Goal: Transaction & Acquisition: Purchase product/service

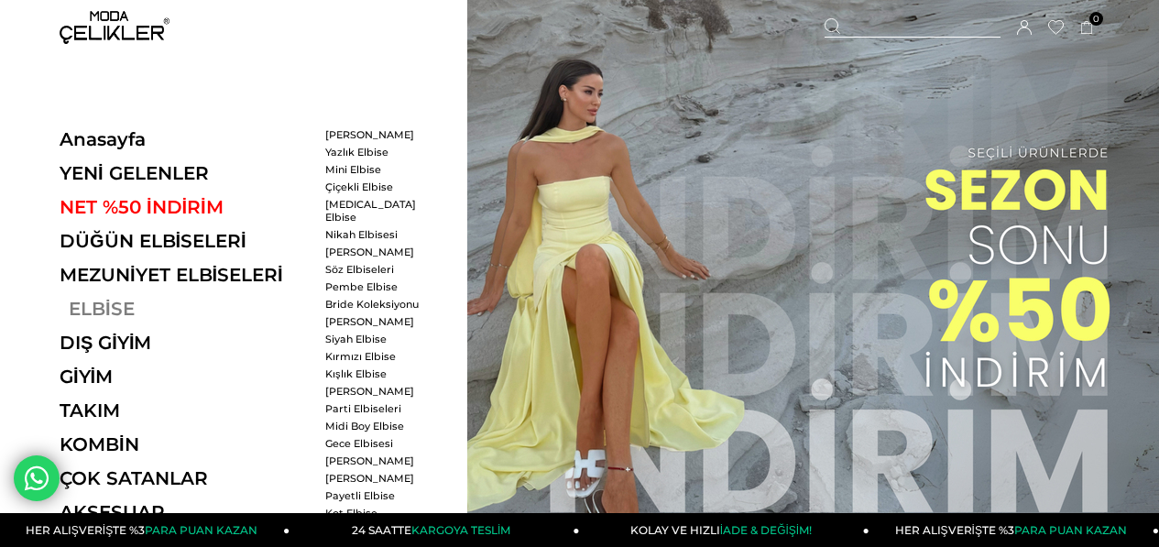
click at [116, 312] on link "ELBİSE" at bounding box center [186, 309] width 252 height 22
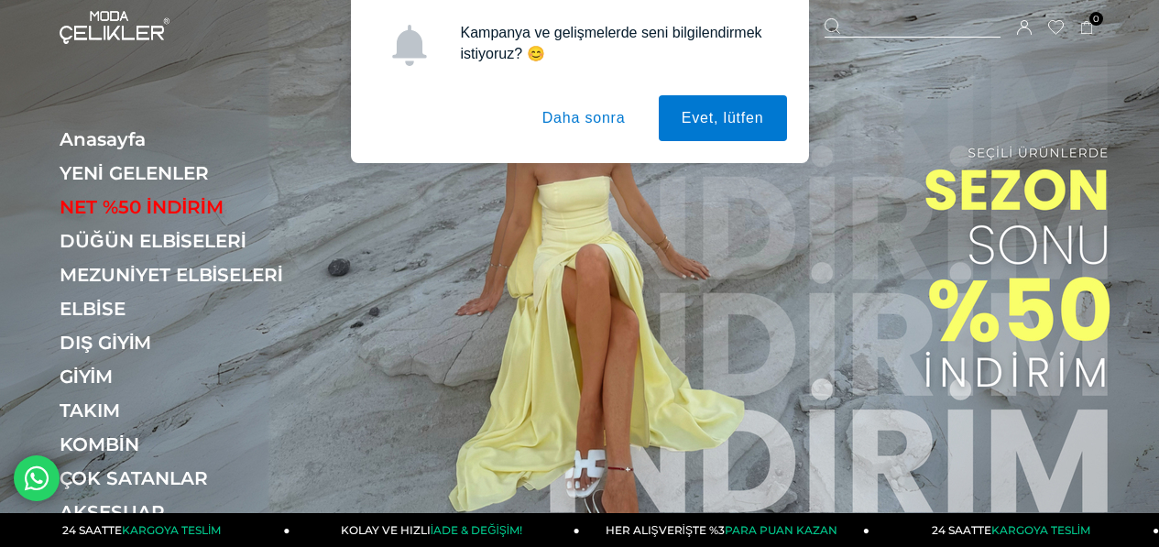
click at [603, 124] on button "Daha sonra" at bounding box center [583, 118] width 129 height 46
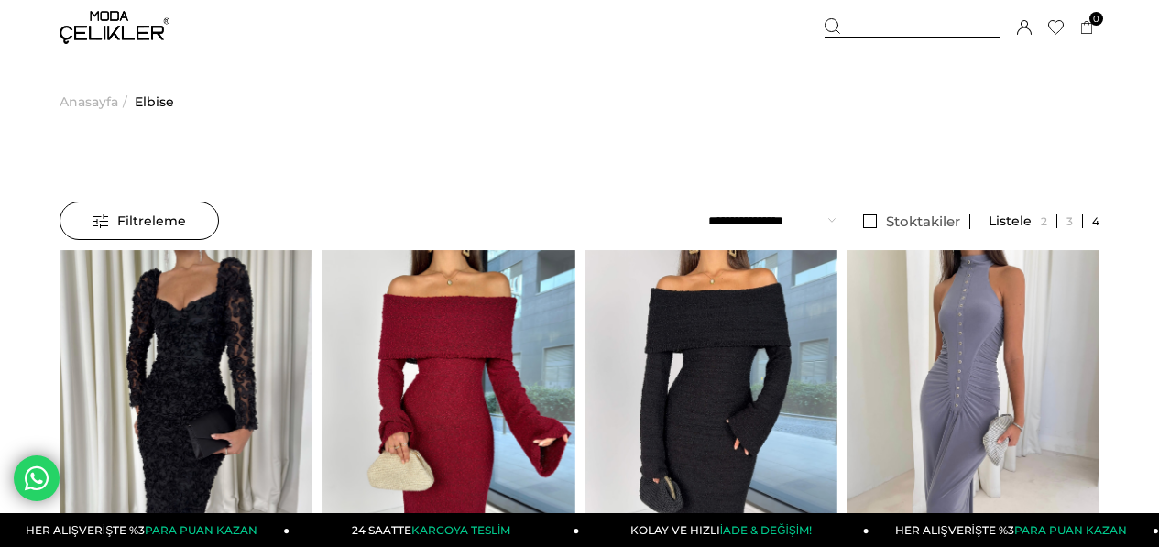
click at [768, 222] on select "**********" at bounding box center [771, 221] width 127 height 38
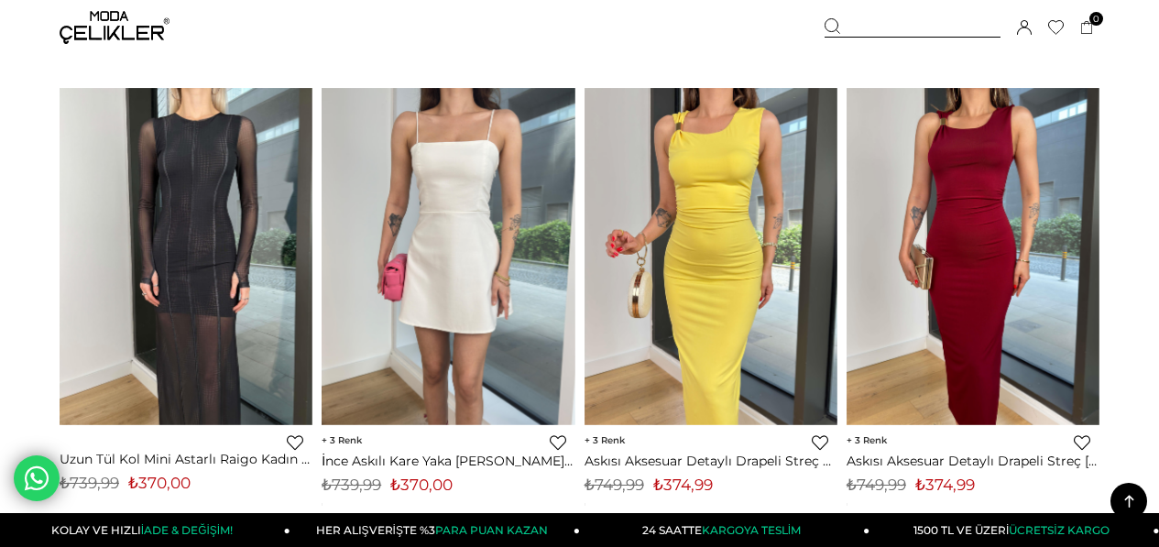
scroll to position [9123, 0]
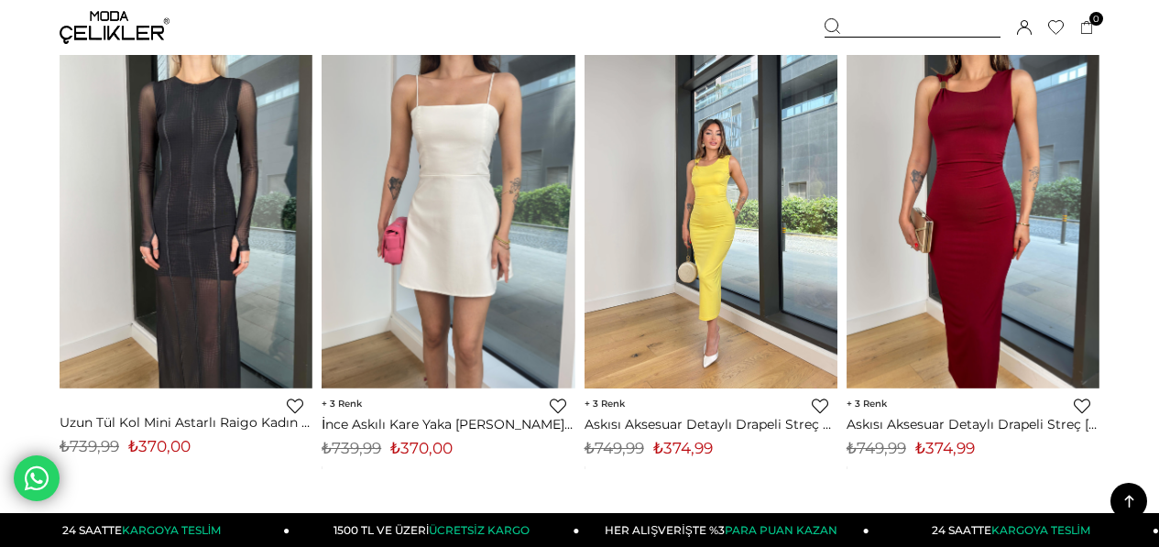
click at [707, 234] on img at bounding box center [710, 219] width 253 height 337
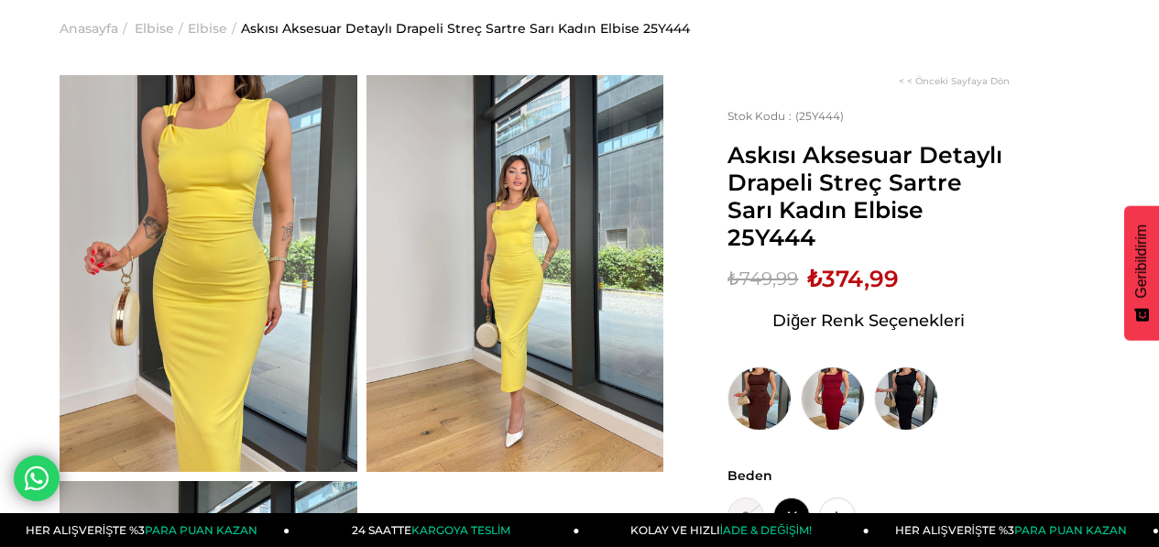
scroll to position [110, 0]
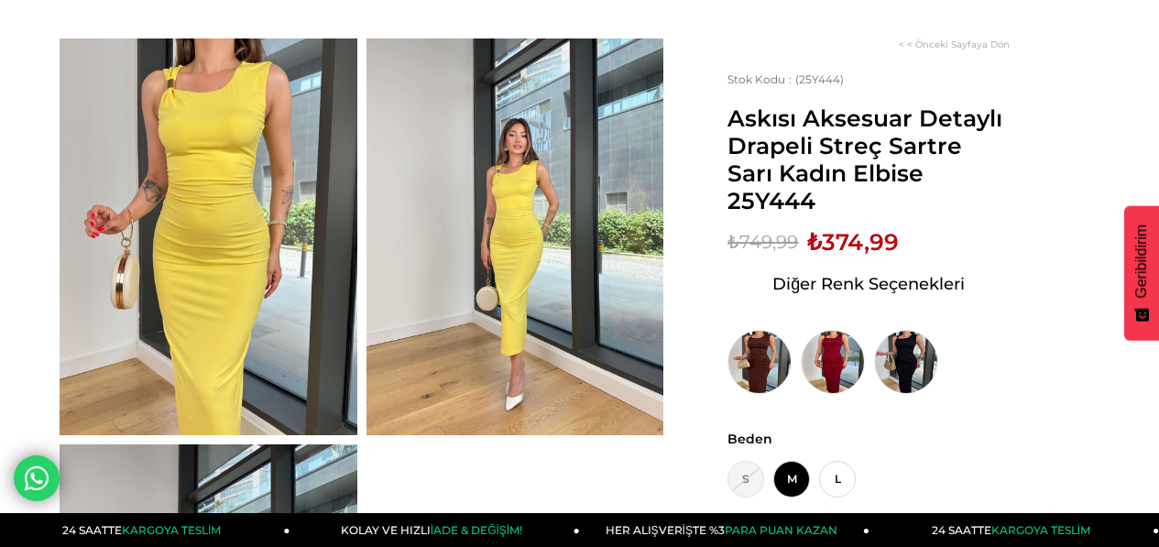
click at [199, 113] on img at bounding box center [209, 236] width 298 height 397
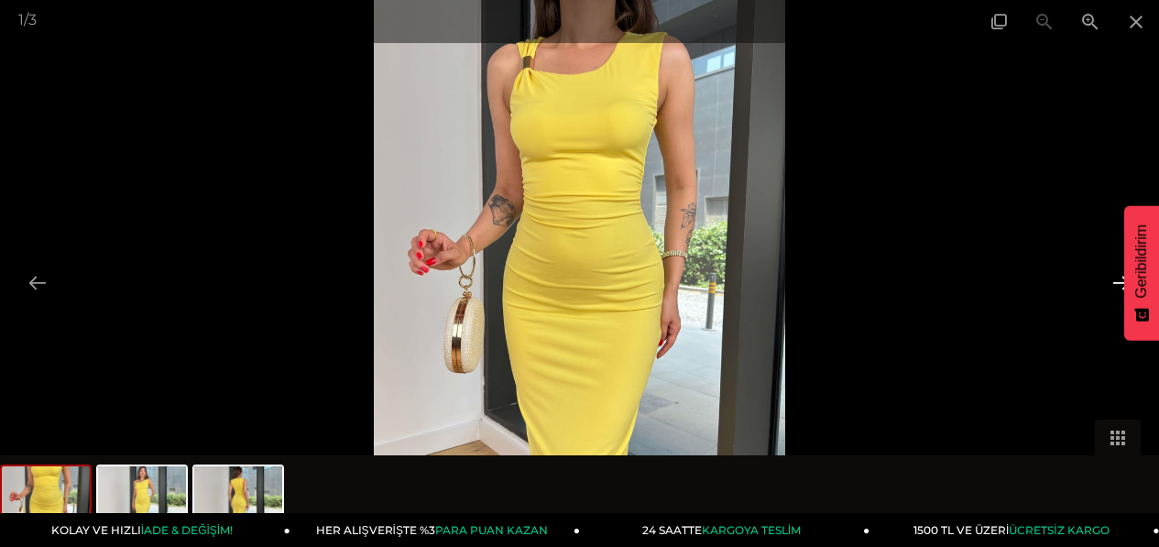
click at [1109, 283] on button at bounding box center [1121, 283] width 38 height 36
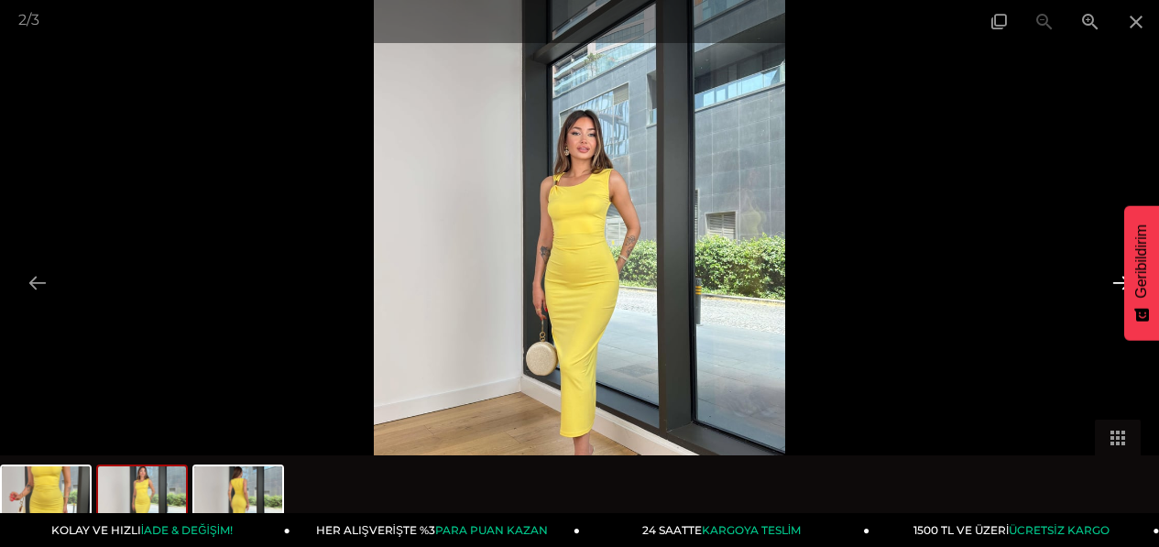
click at [1109, 283] on button at bounding box center [1121, 283] width 38 height 36
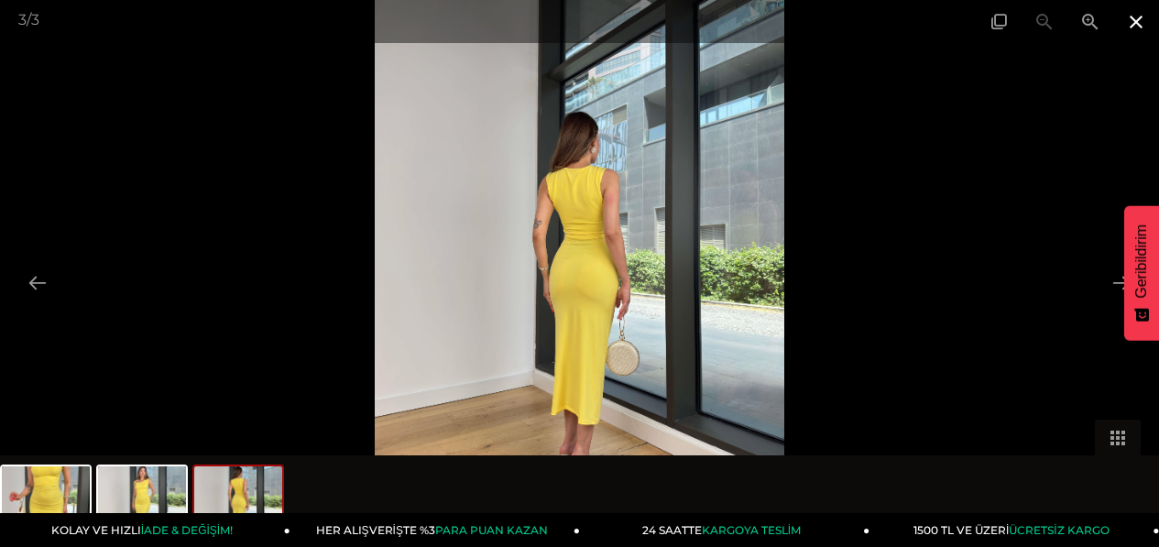
click at [1139, 25] on span at bounding box center [1136, 21] width 46 height 43
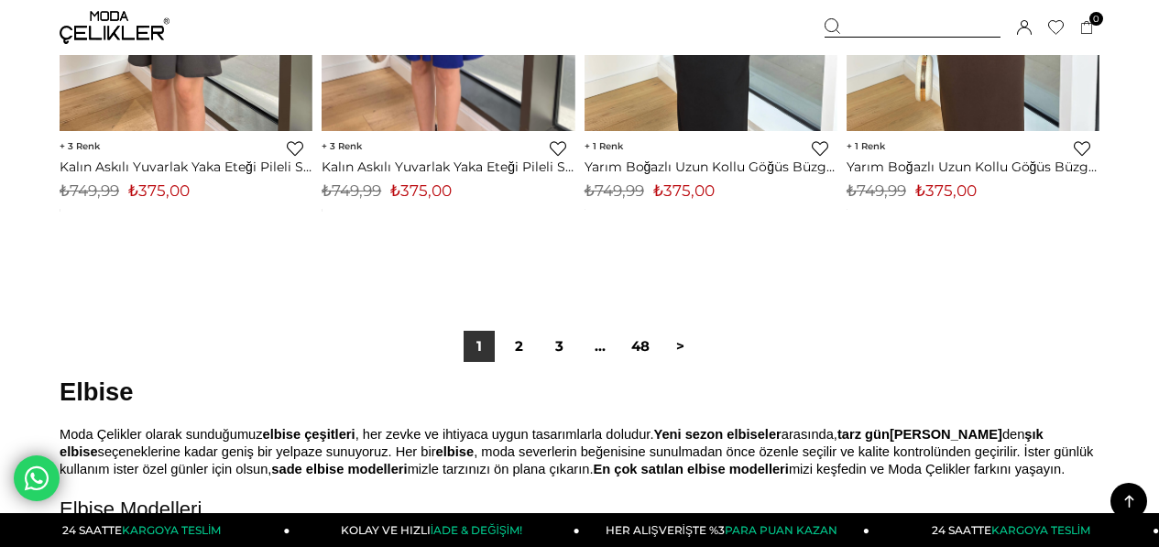
scroll to position [9904, 0]
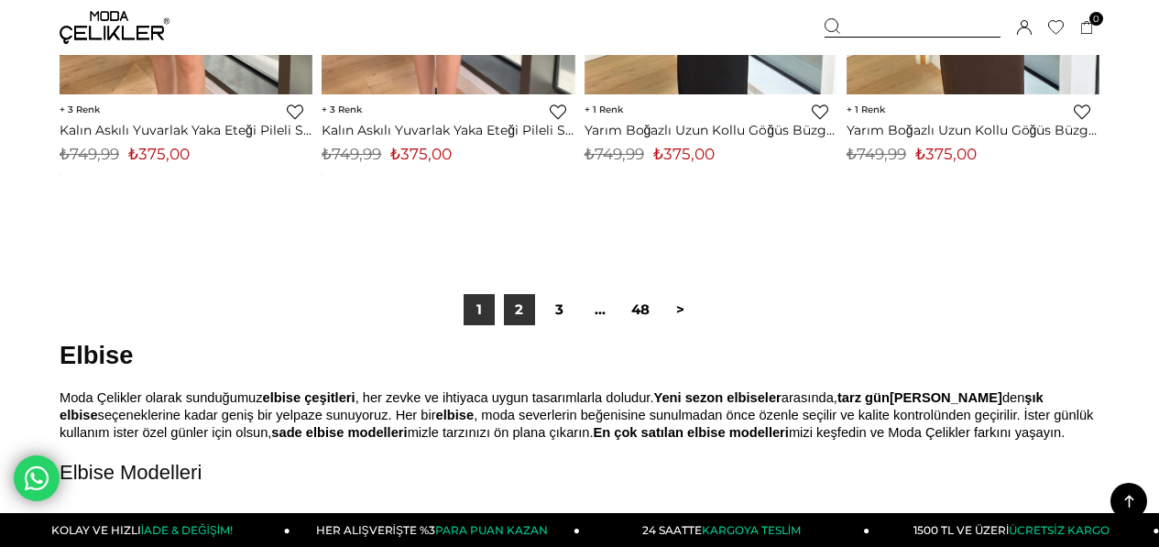
click at [526, 309] on link "2" at bounding box center [519, 309] width 31 height 31
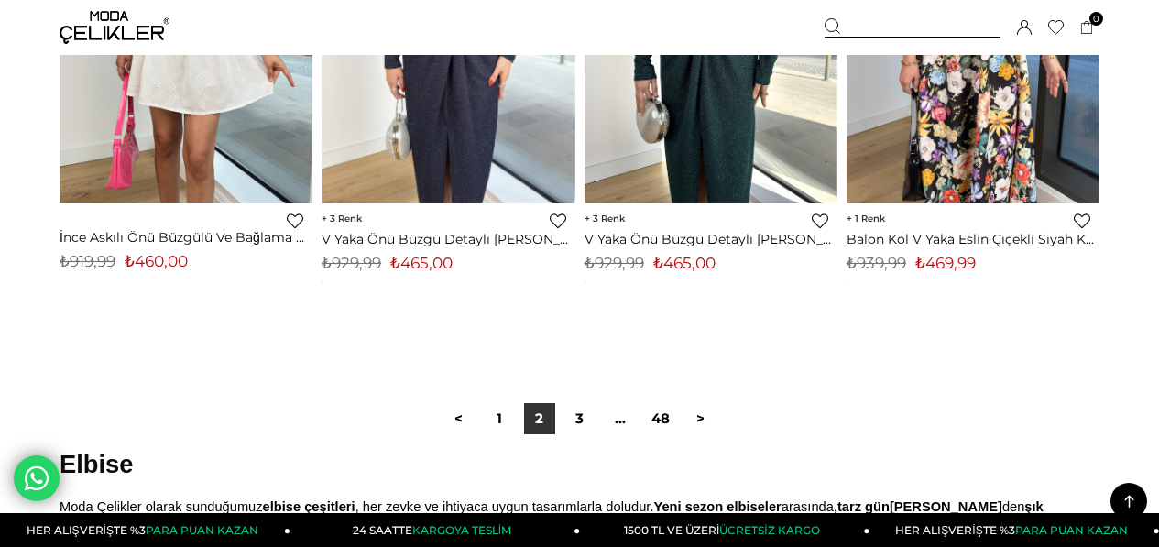
scroll to position [9764, 0]
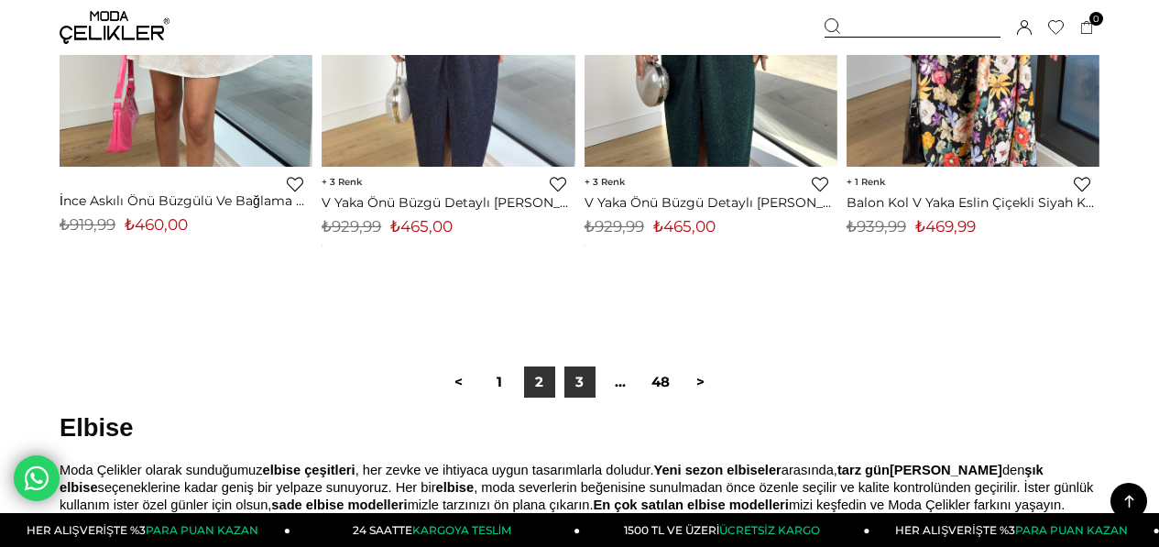
click at [572, 380] on link "3" at bounding box center [579, 381] width 31 height 31
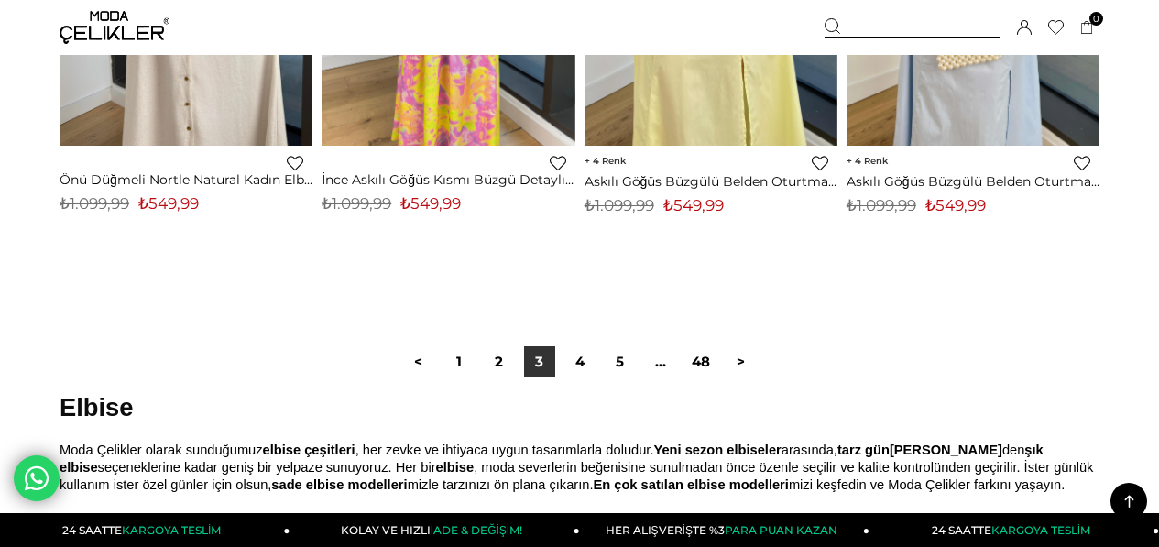
scroll to position [9801, 0]
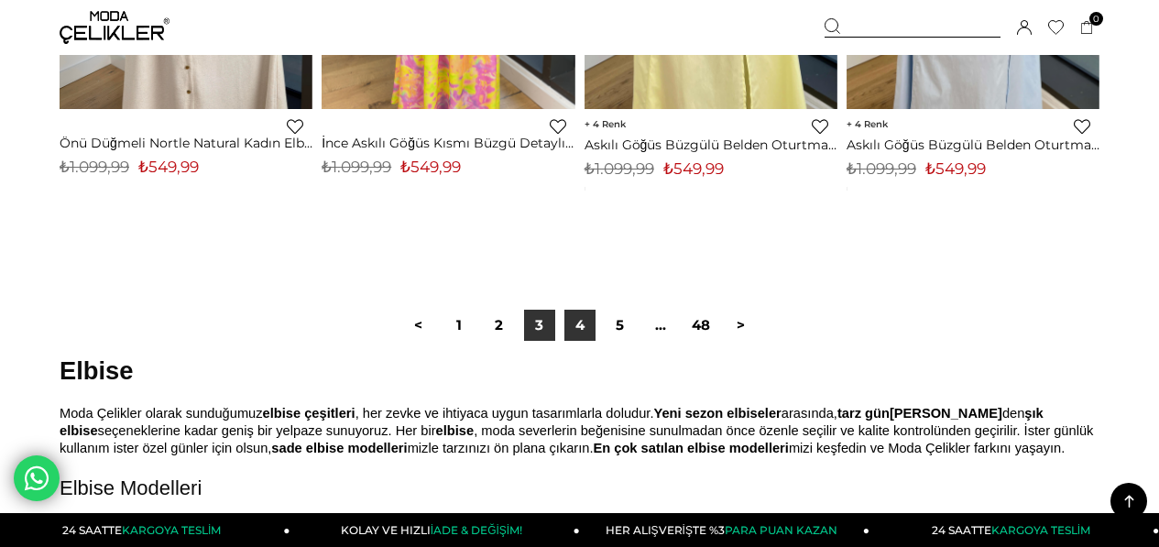
click at [571, 330] on link "4" at bounding box center [579, 325] width 31 height 31
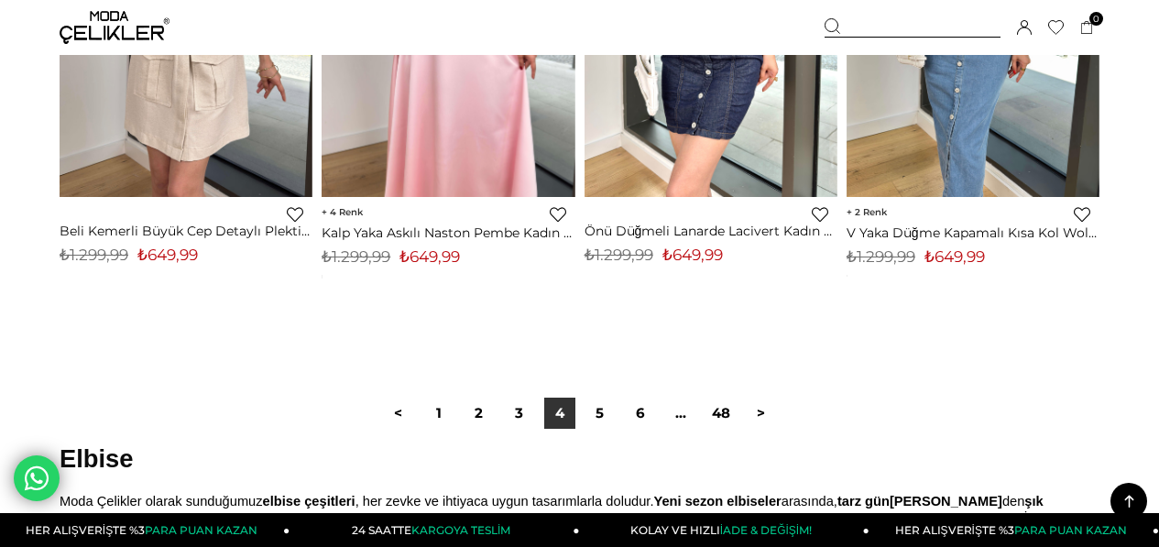
scroll to position [9819, 0]
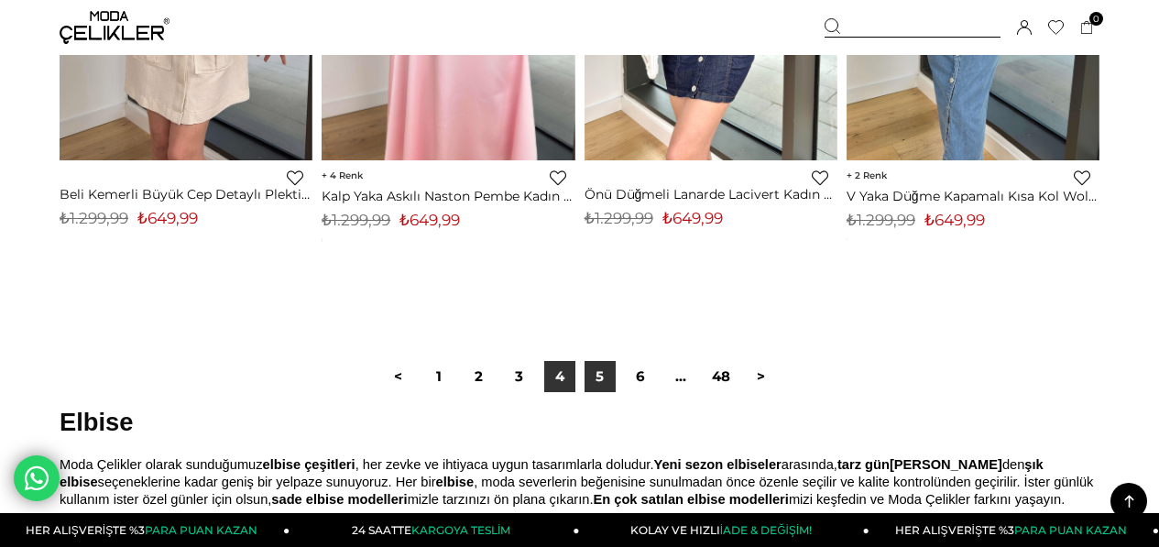
click at [594, 369] on link "5" at bounding box center [599, 376] width 31 height 31
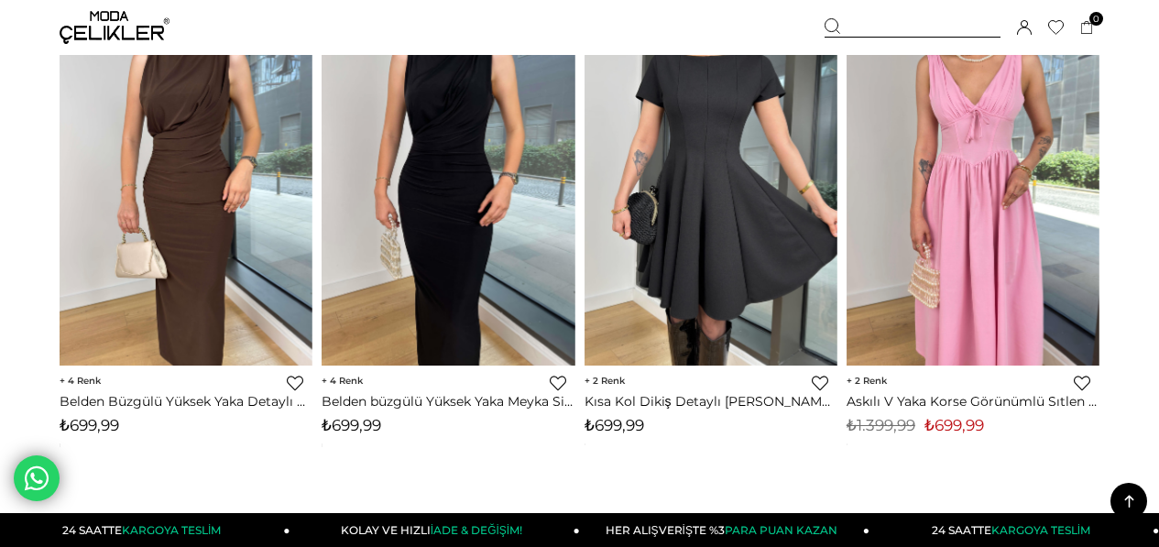
scroll to position [2711, 0]
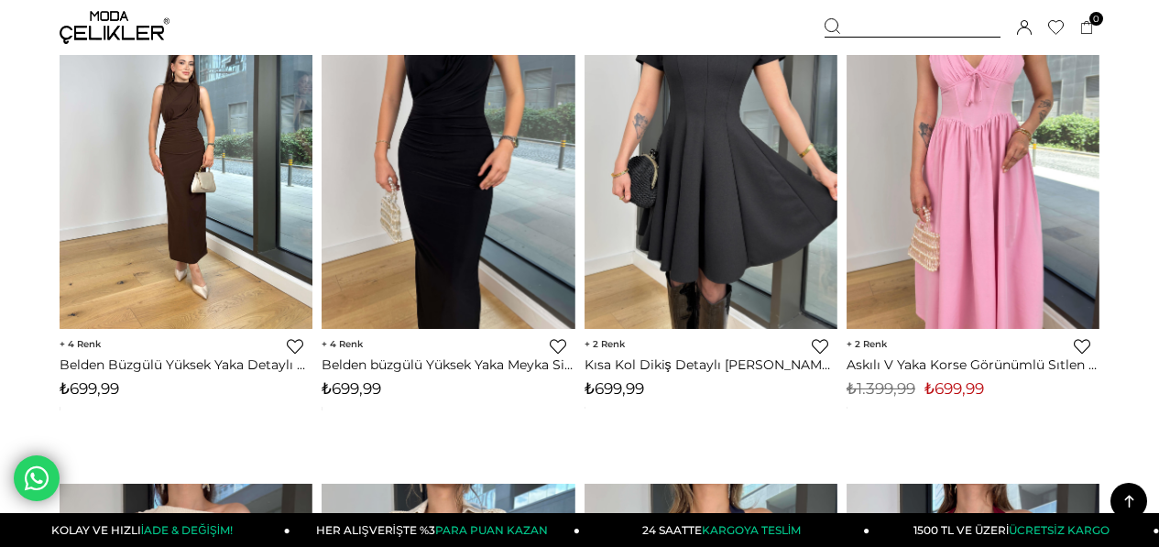
click at [214, 190] on img at bounding box center [186, 161] width 253 height 337
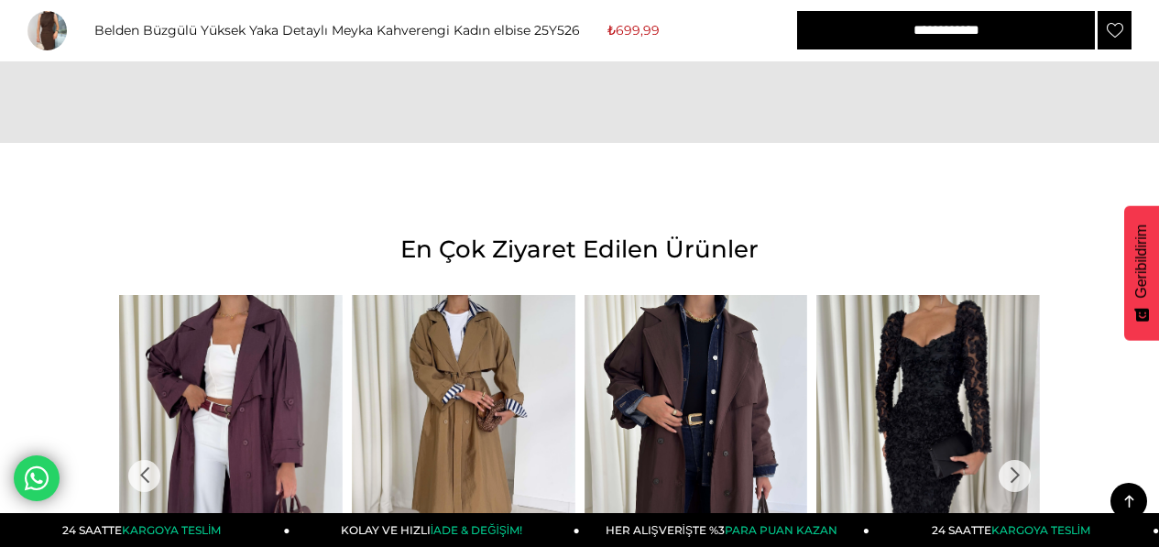
scroll to position [1484, 0]
